Goal: Information Seeking & Learning: Learn about a topic

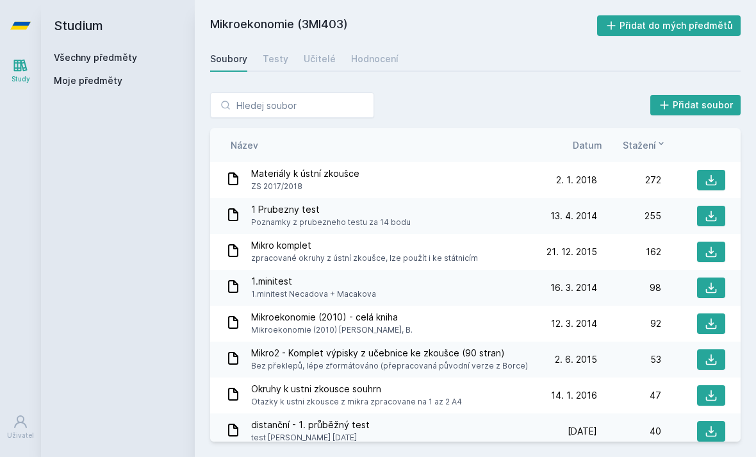
click at [315, 114] on input "search" at bounding box center [292, 105] width 164 height 26
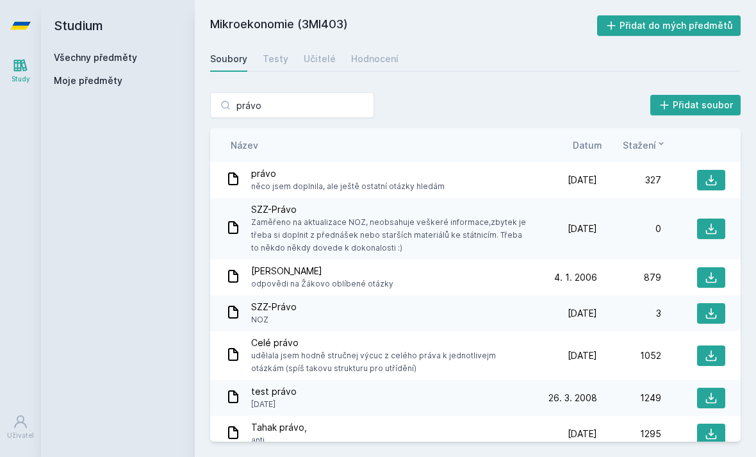
type input "právo"
click at [172, 147] on div "Studium Všechny předměty Moje předměty" at bounding box center [118, 228] width 154 height 457
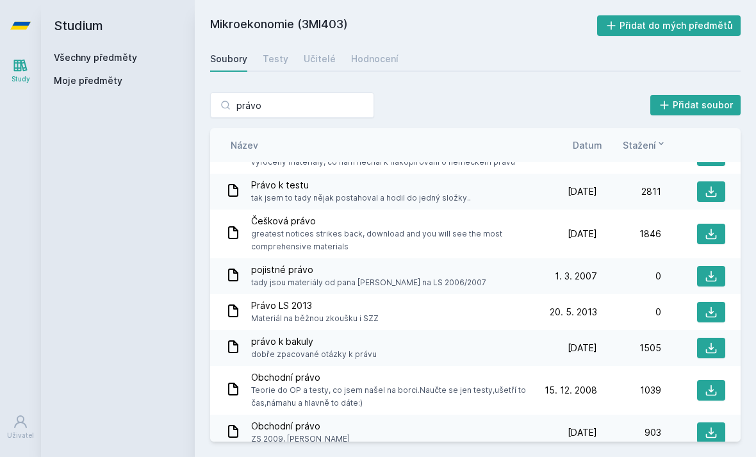
scroll to position [461, 0]
click at [313, 99] on input "právo" at bounding box center [292, 105] width 164 height 26
click at [336, 113] on input "právo" at bounding box center [292, 105] width 164 height 26
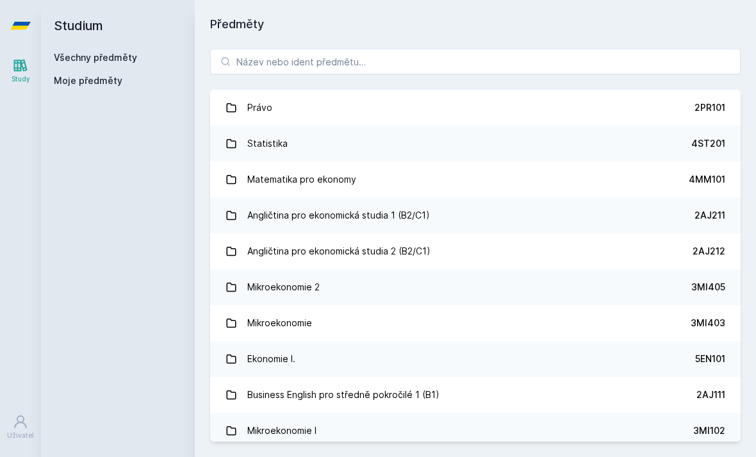
click at [376, 90] on link "Právo 2PR101" at bounding box center [475, 108] width 530 height 36
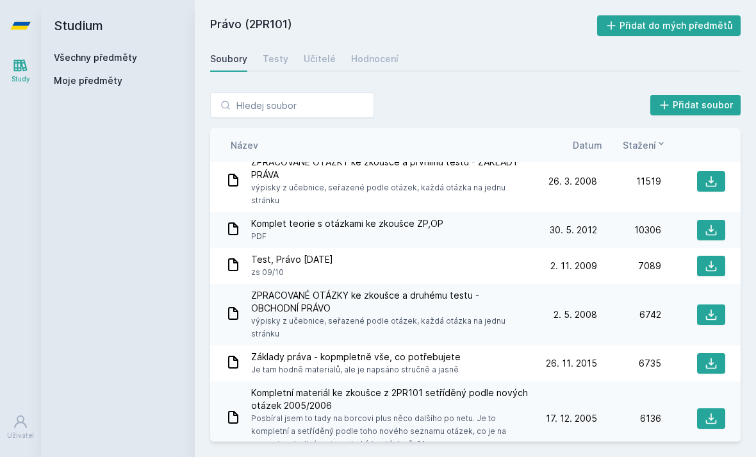
scroll to position [6, 0]
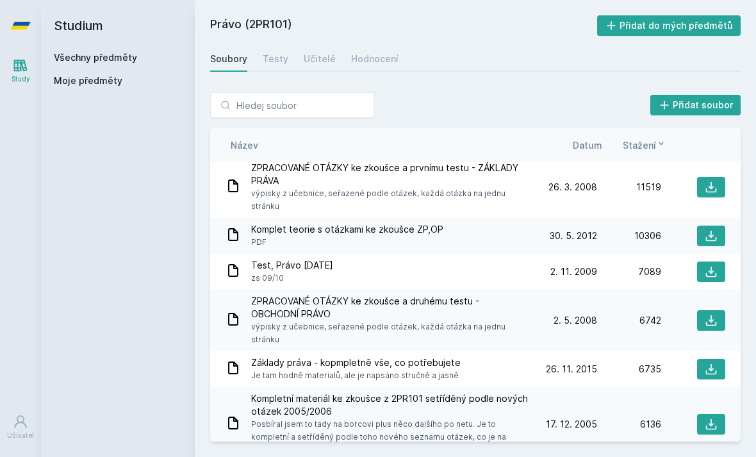
click at [651, 138] on span "Stažení" at bounding box center [639, 144] width 33 height 13
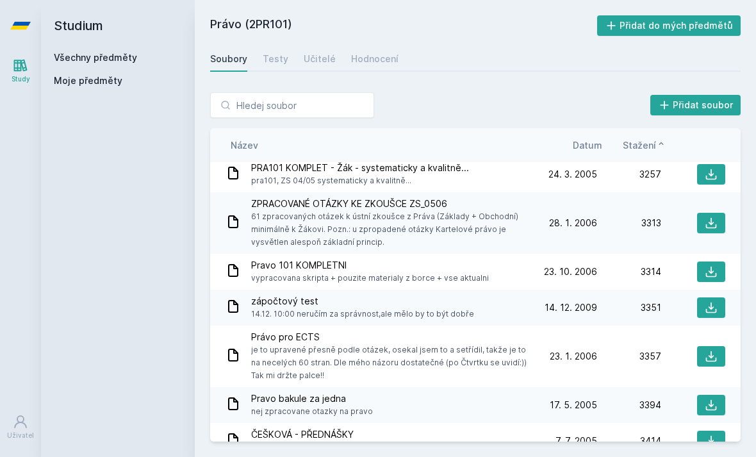
click at [653, 138] on span "Stažení" at bounding box center [639, 144] width 33 height 13
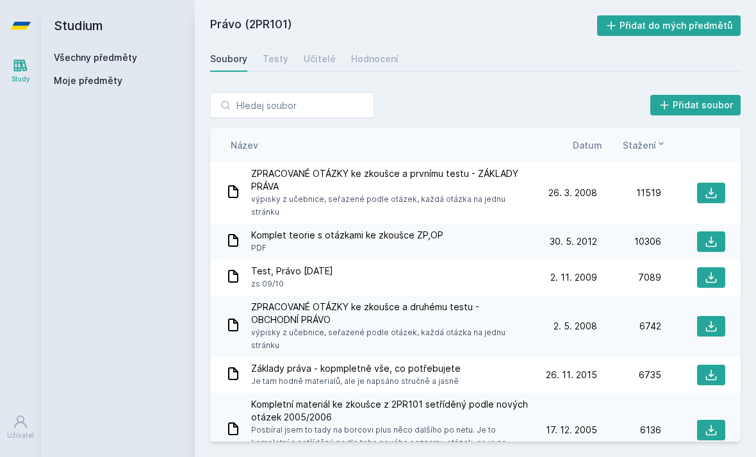
scroll to position [0, 0]
click at [650, 138] on span "Stažení" at bounding box center [639, 144] width 33 height 13
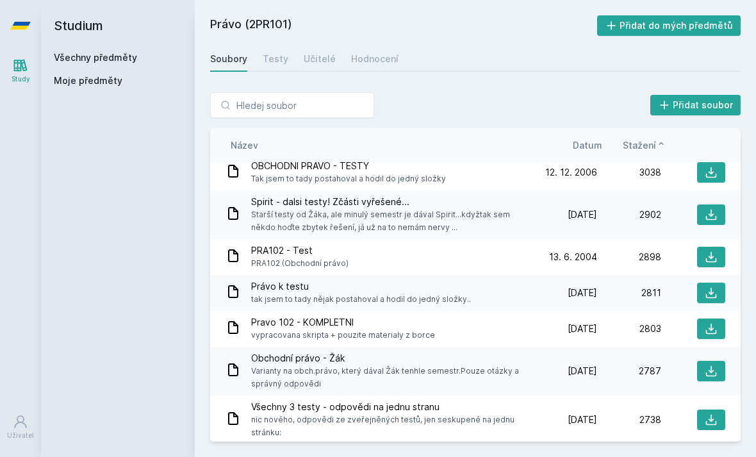
click at [656, 138] on icon at bounding box center [661, 143] width 10 height 10
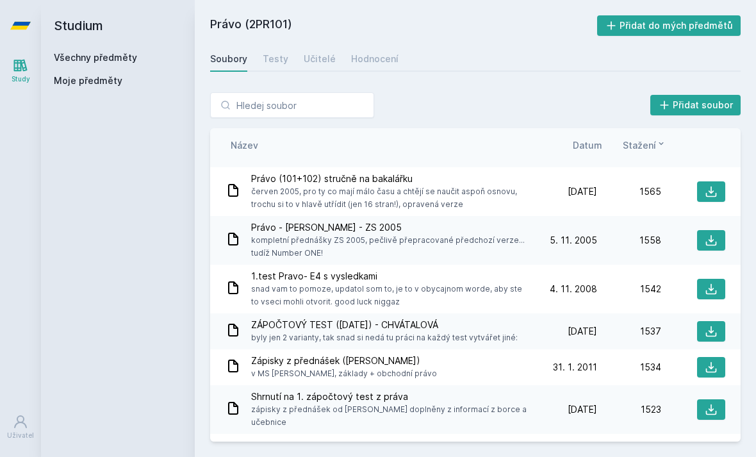
scroll to position [6032, 0]
click at [322, 53] on div "Učitelé" at bounding box center [320, 59] width 32 height 13
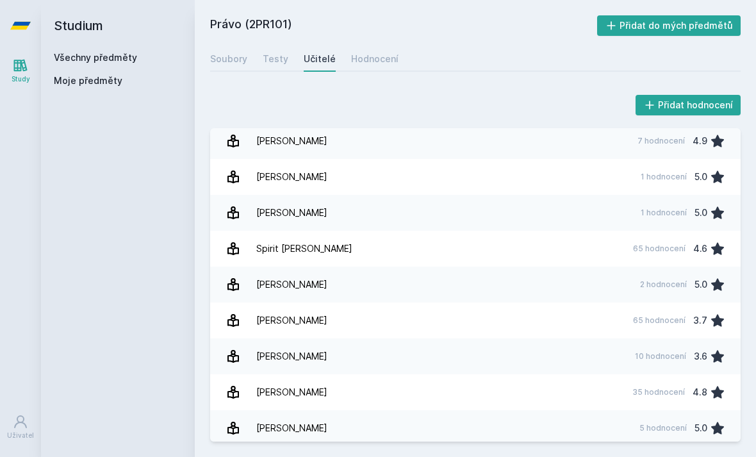
scroll to position [901, 0]
click at [651, 388] on div "35 hodnocení" at bounding box center [658, 393] width 53 height 10
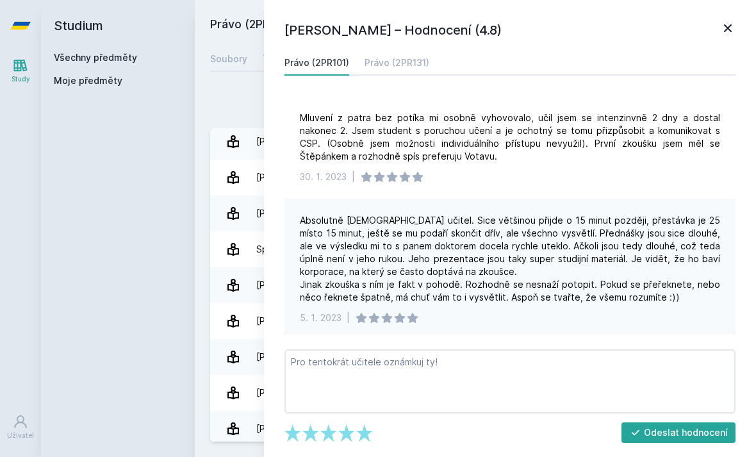
click at [724, 29] on icon at bounding box center [727, 27] width 15 height 15
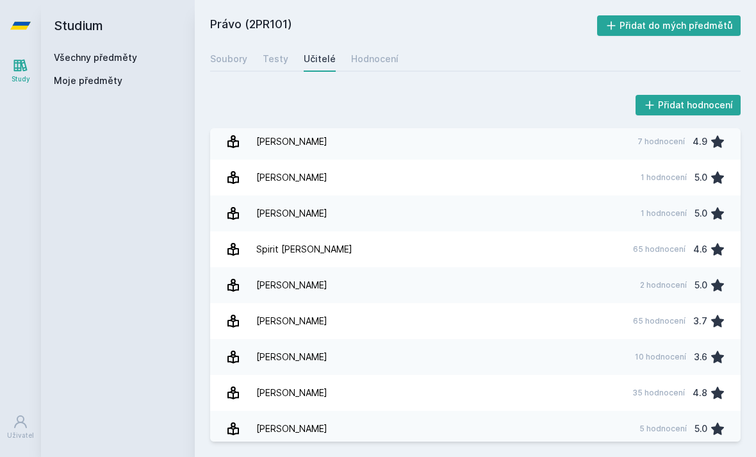
click at [234, 53] on div "Soubory" at bounding box center [228, 59] width 37 height 13
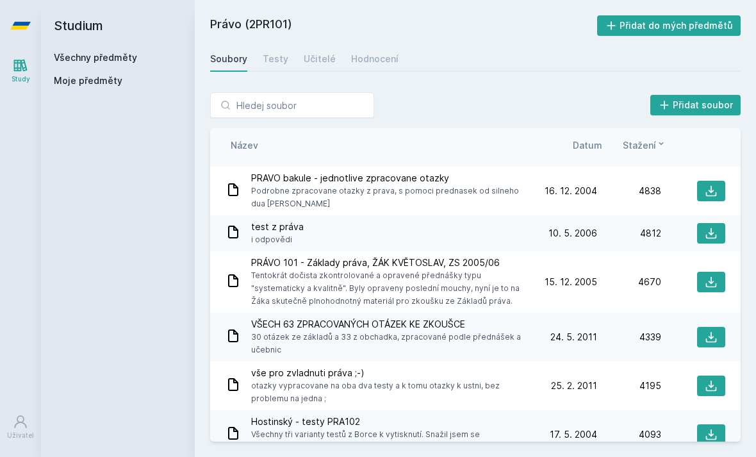
scroll to position [447, 0]
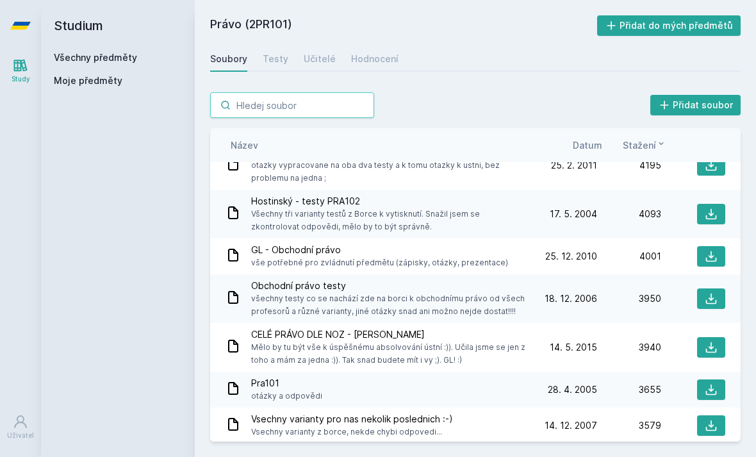
click at [313, 92] on input "search" at bounding box center [292, 105] width 164 height 26
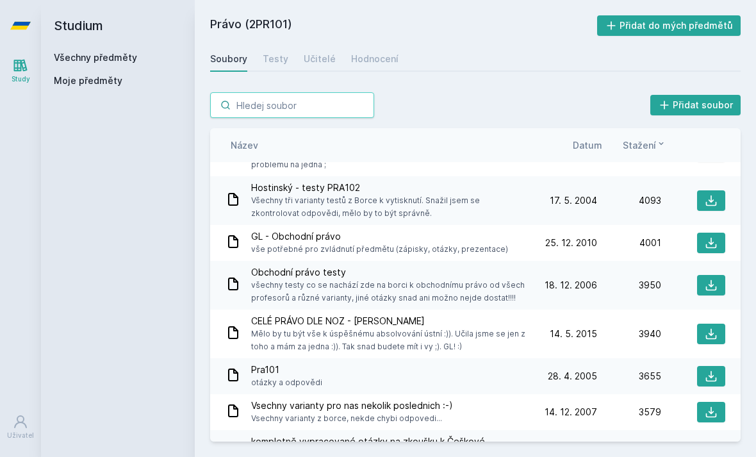
scroll to position [678, 0]
click at [300, 92] on input "search" at bounding box center [292, 105] width 164 height 26
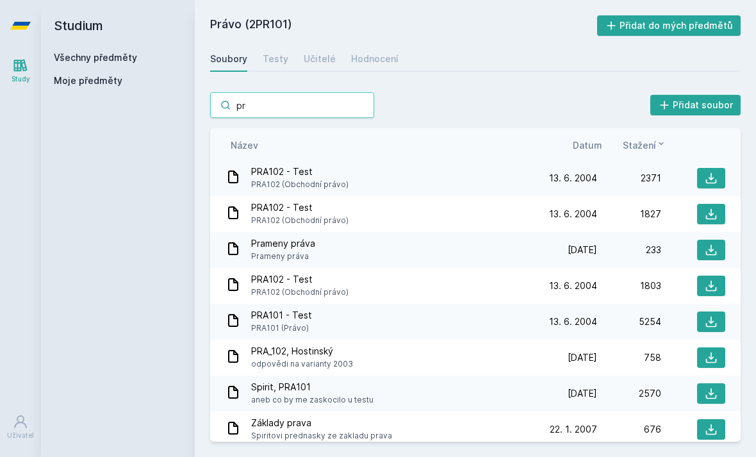
type input "p"
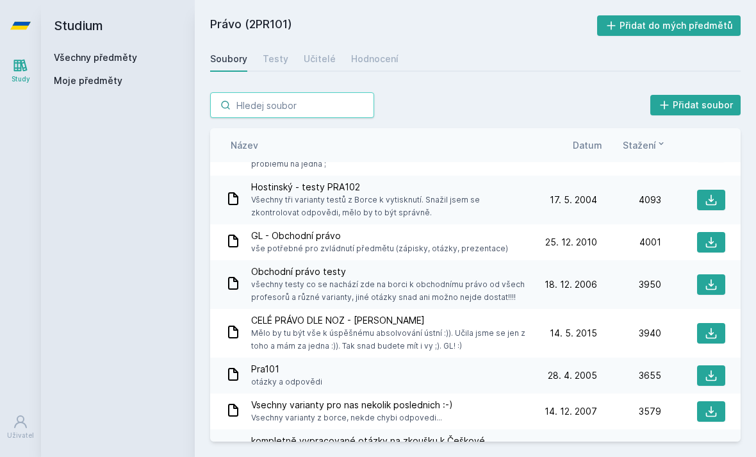
type input "y"
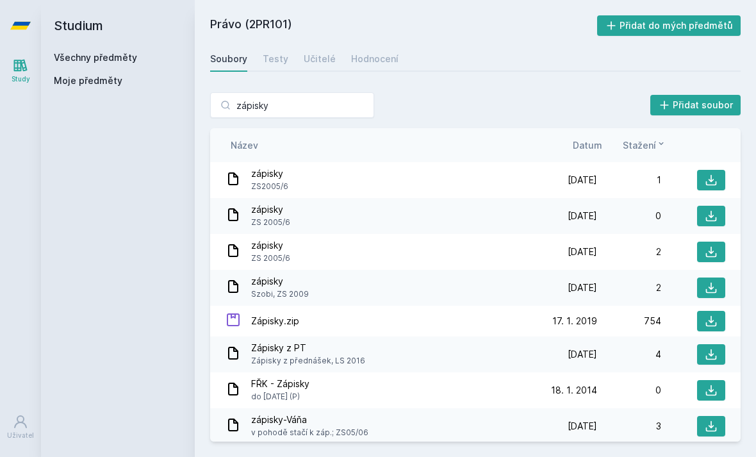
click at [562, 77] on div "zápisky Přidat soubor Řazení: Název Datum Stažení Název Datum Stažení zápisky Z…" at bounding box center [475, 267] width 561 height 380
click at [294, 315] on span "Zápisky.zip" at bounding box center [275, 321] width 48 height 13
click at [573, 315] on span "17. 1. 2019" at bounding box center [574, 321] width 45 height 13
click at [711, 316] on icon at bounding box center [711, 321] width 11 height 11
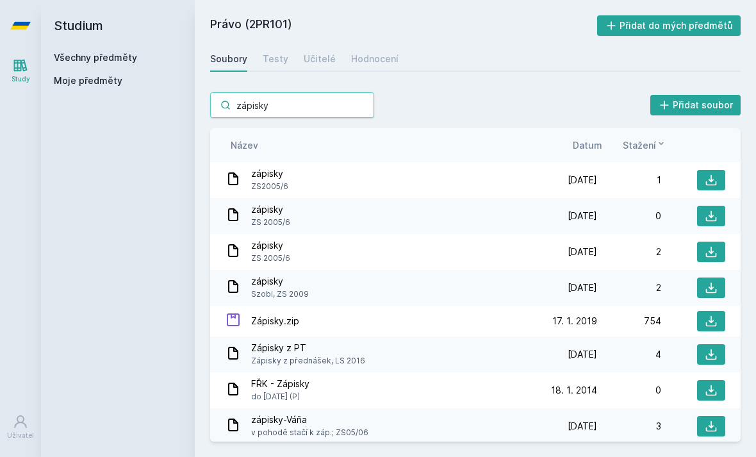
click at [327, 92] on input "zápisky" at bounding box center [292, 105] width 164 height 26
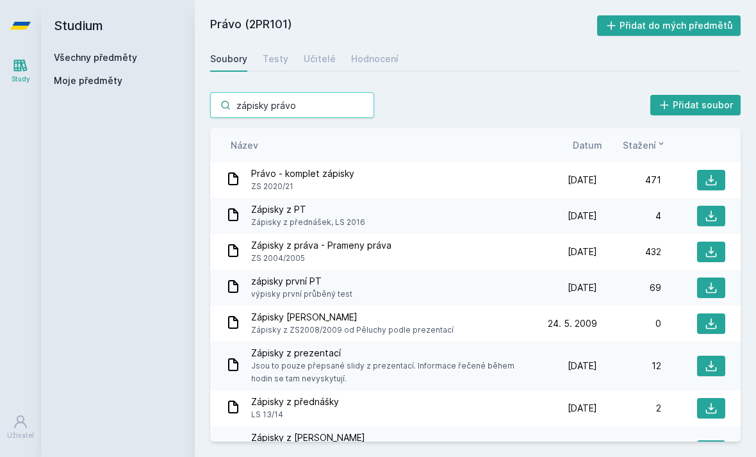
type input "zápisky právo"
click at [555, 92] on div "zápisky právo Přidat soubor" at bounding box center [475, 105] width 530 height 26
click at [290, 167] on span "Právo - komplet zápisky" at bounding box center [302, 173] width 103 height 13
click at [240, 167] on div "Právo - komplet zápisky ZS 2020/21" at bounding box center [378, 180] width 307 height 26
click at [714, 174] on icon at bounding box center [711, 180] width 13 height 13
